Goal: Check status: Check status

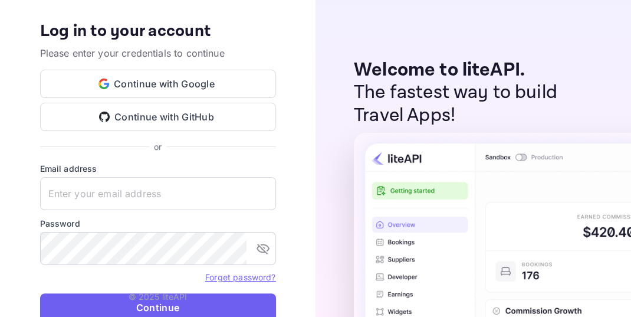
type input "[EMAIL_ADDRESS][DOMAIN_NAME]"
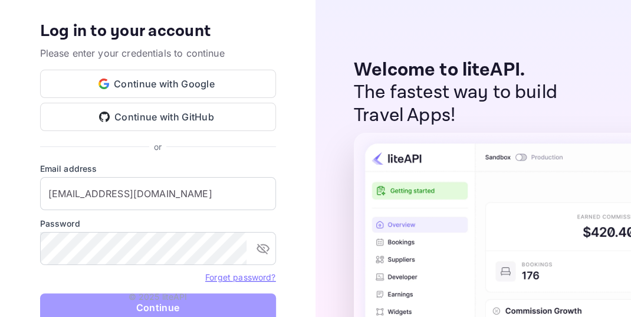
click at [157, 308] on button "Continue" at bounding box center [158, 307] width 236 height 28
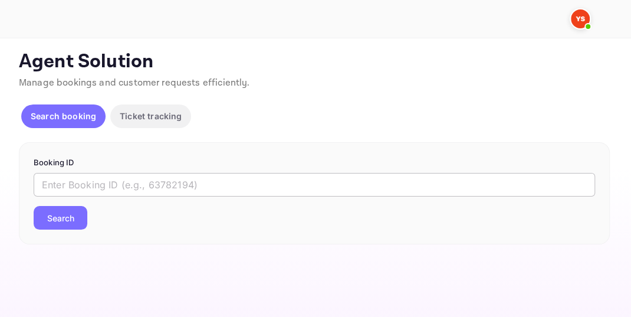
click at [100, 189] on input "text" at bounding box center [314, 185] width 561 height 24
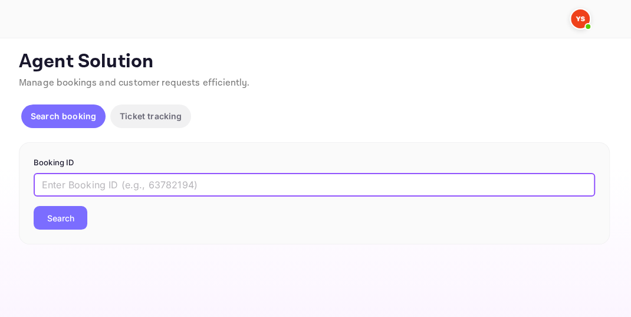
paste input "9151075"
type input "9151075"
click at [67, 218] on button "Search" at bounding box center [61, 218] width 54 height 24
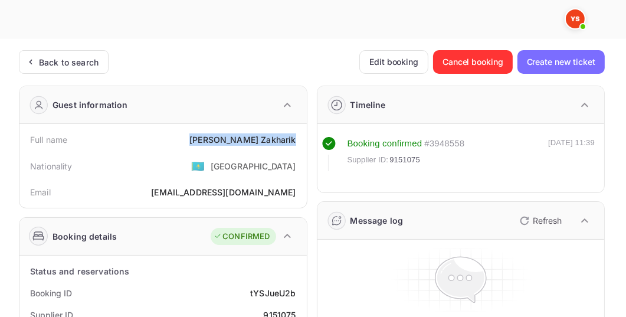
drag, startPoint x: 225, startPoint y: 139, endPoint x: 301, endPoint y: 139, distance: 76.1
click at [301, 139] on div "Full name Aleksandr Zakharik" at bounding box center [163, 140] width 278 height 22
copy div "Aleksandr Zakharik"
drag, startPoint x: 215, startPoint y: 139, endPoint x: 295, endPoint y: 139, distance: 79.6
click at [295, 139] on div "Full name Aleksandr Zakharik" at bounding box center [163, 140] width 278 height 22
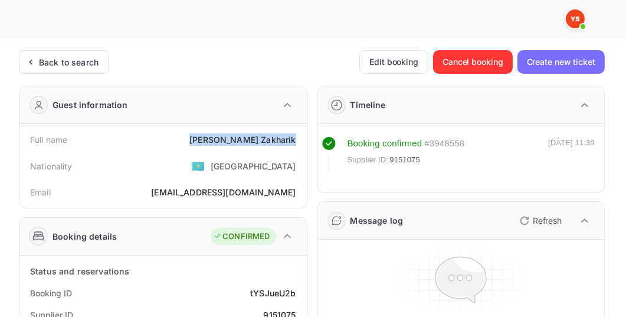
copy div "Aleksandr Zakharik"
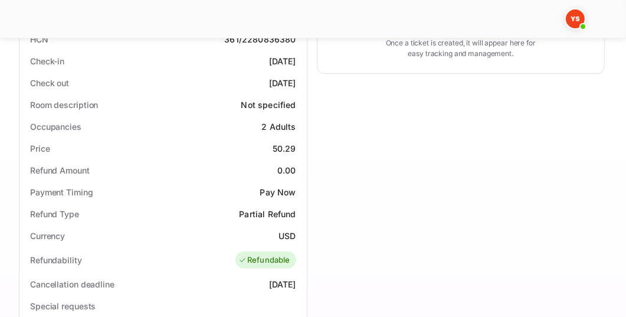
scroll to position [303, 0]
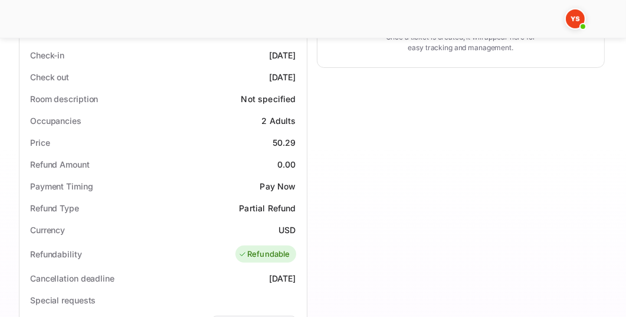
click at [275, 143] on div "50.29" at bounding box center [284, 142] width 24 height 12
drag, startPoint x: 270, startPoint y: 140, endPoint x: 295, endPoint y: 138, distance: 26.1
click at [295, 138] on div "Price 50.29" at bounding box center [163, 143] width 278 height 22
copy div "50.29"
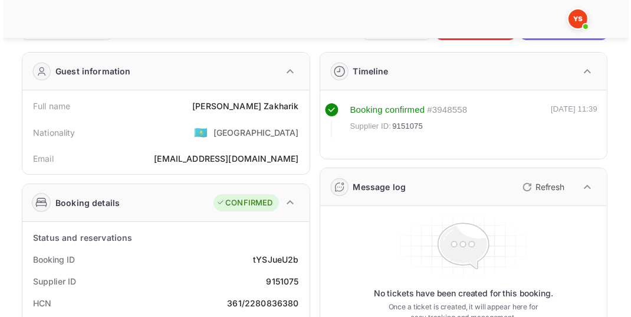
scroll to position [0, 0]
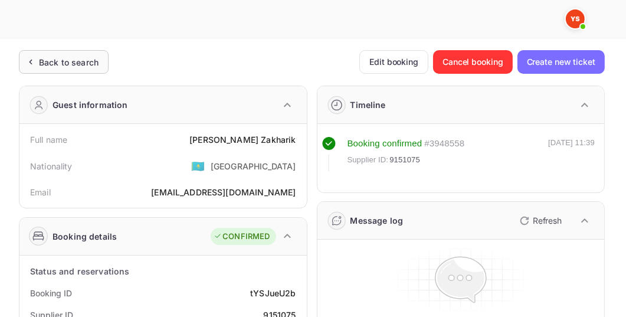
click at [55, 66] on div "Back to search" at bounding box center [69, 62] width 60 height 12
